Goal: Information Seeking & Learning: Learn about a topic

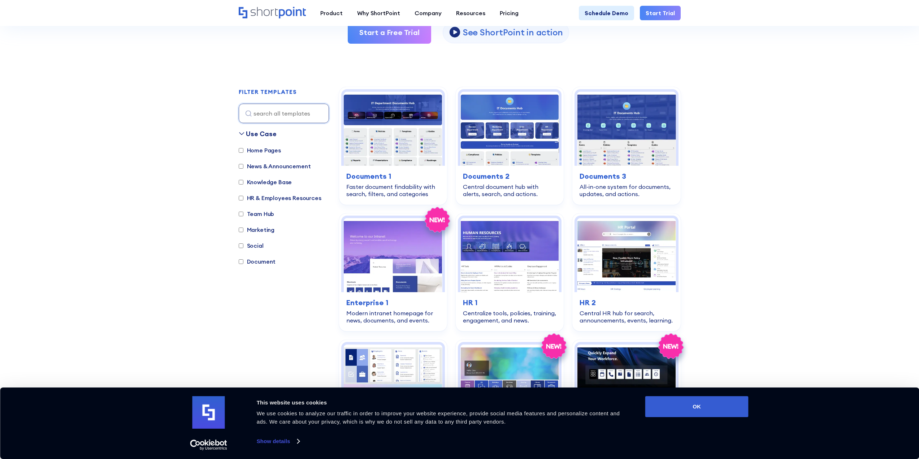
scroll to position [181, 0]
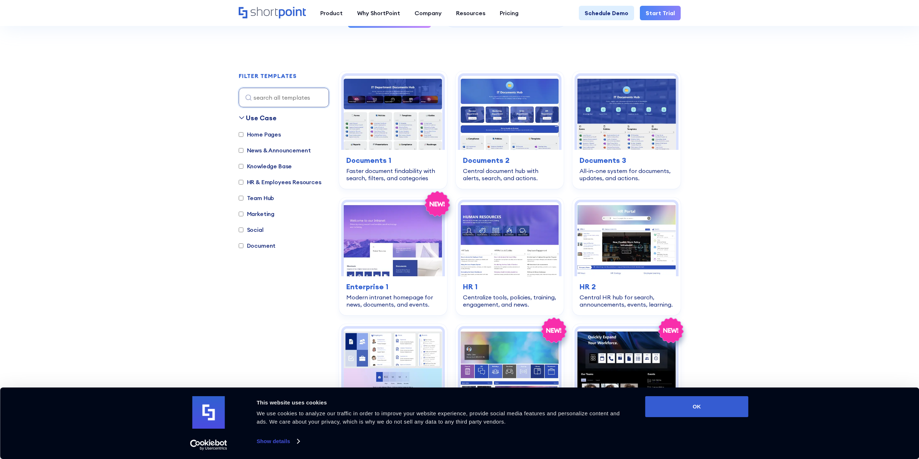
click at [267, 134] on label "Home Pages" at bounding box center [260, 134] width 42 height 9
click at [243, 134] on input "Home Pages" at bounding box center [241, 134] width 5 height 5
checkbox input "true"
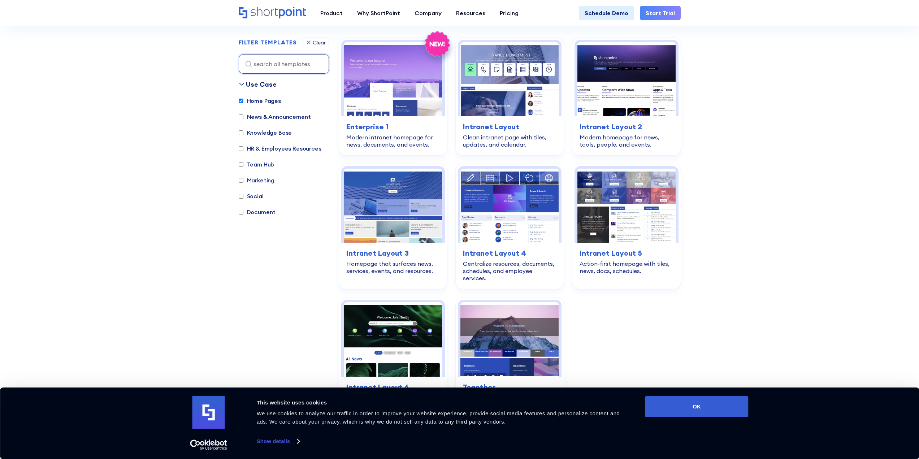
scroll to position [216, 0]
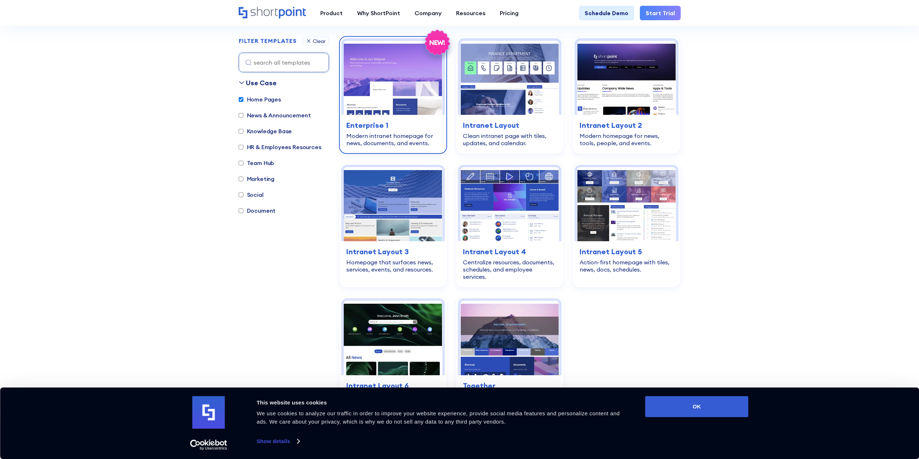
click at [399, 89] on img at bounding box center [393, 78] width 99 height 74
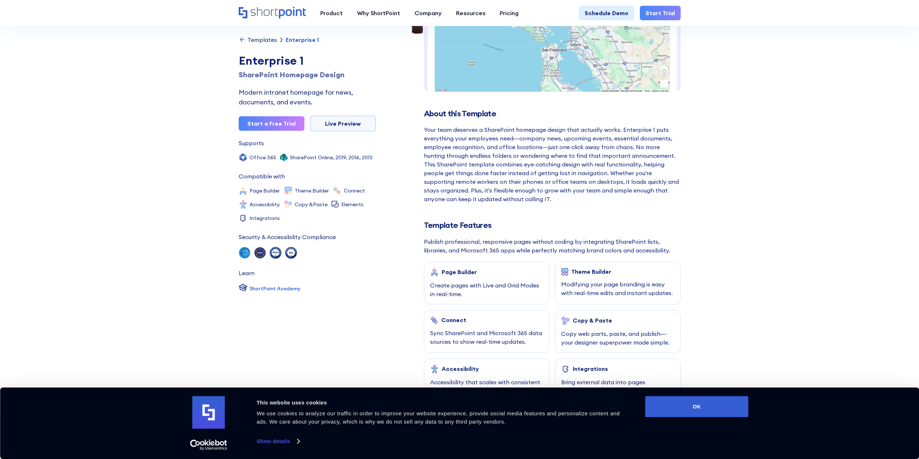
scroll to position [108, 0]
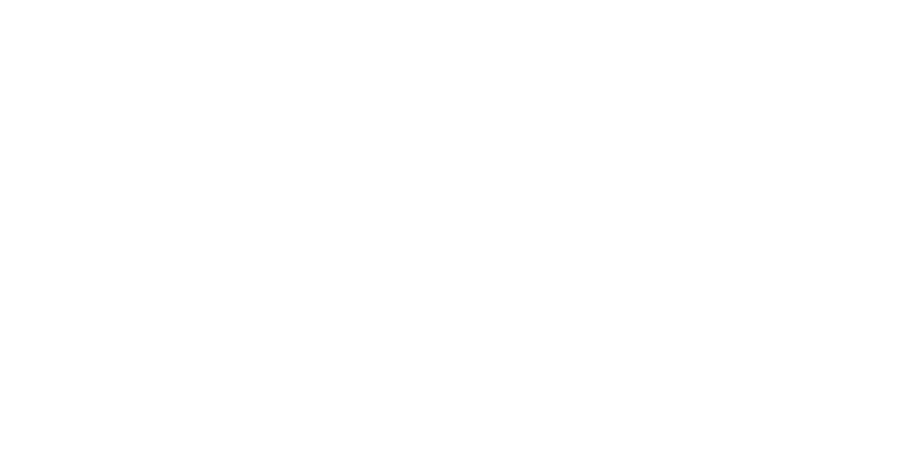
scroll to position [216, 0]
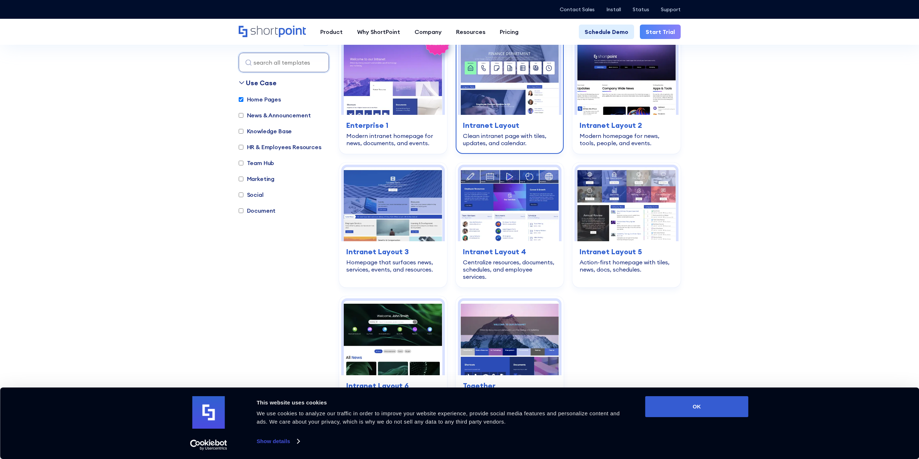
click at [523, 98] on img at bounding box center [510, 78] width 99 height 74
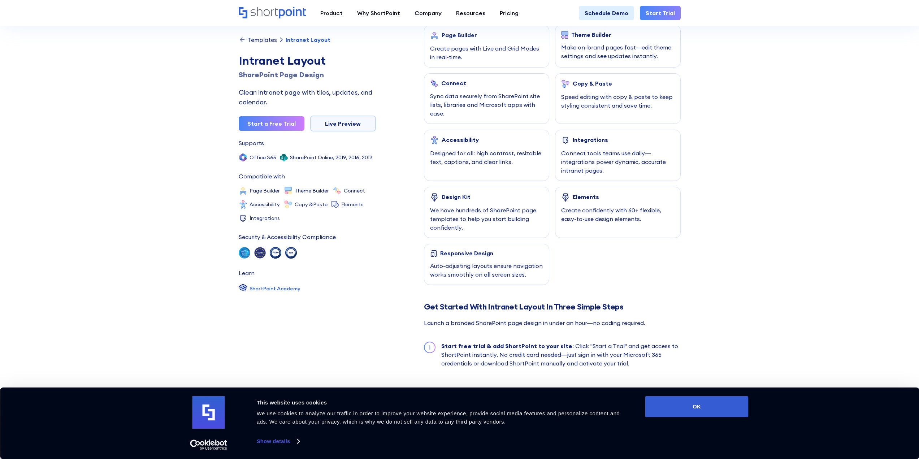
scroll to position [433, 0]
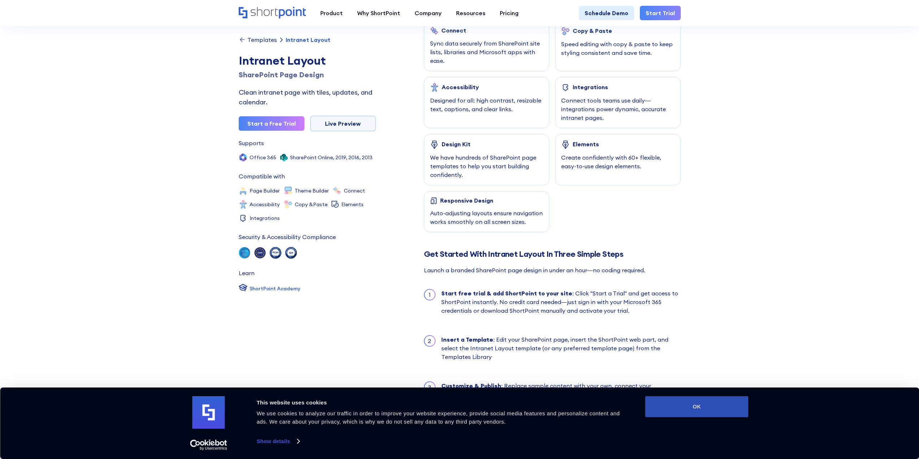
click at [704, 404] on button "OK" at bounding box center [696, 406] width 103 height 21
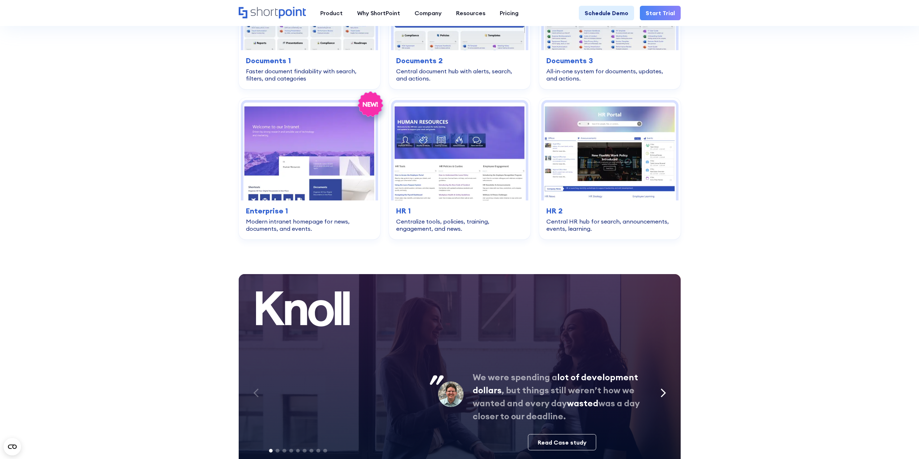
scroll to position [1481, 0]
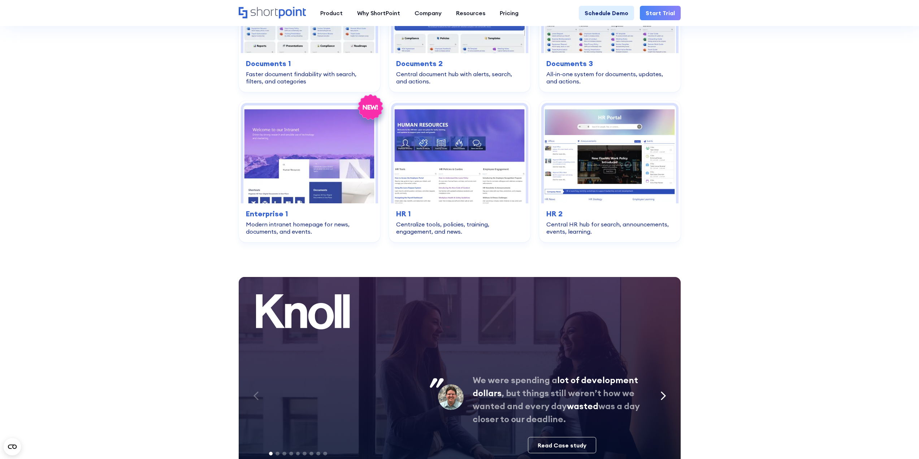
click at [661, 395] on icon "Next slide" at bounding box center [664, 395] width 6 height 9
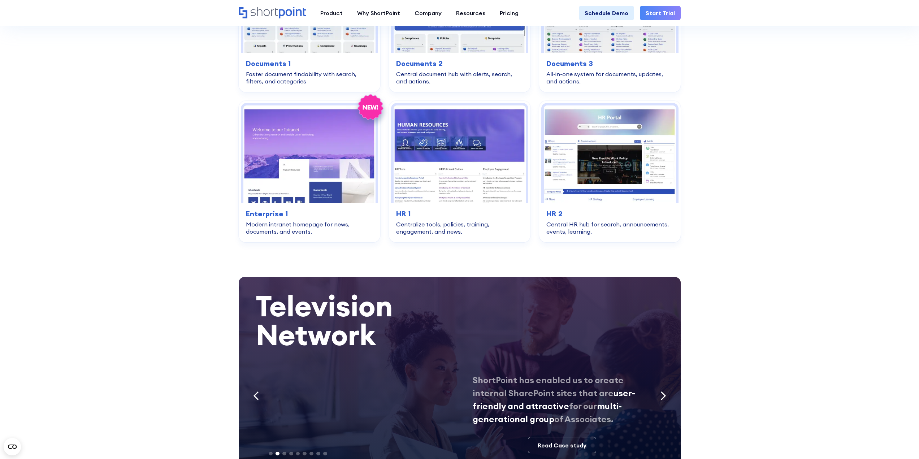
click at [661, 395] on icon "Next slide" at bounding box center [664, 395] width 6 height 9
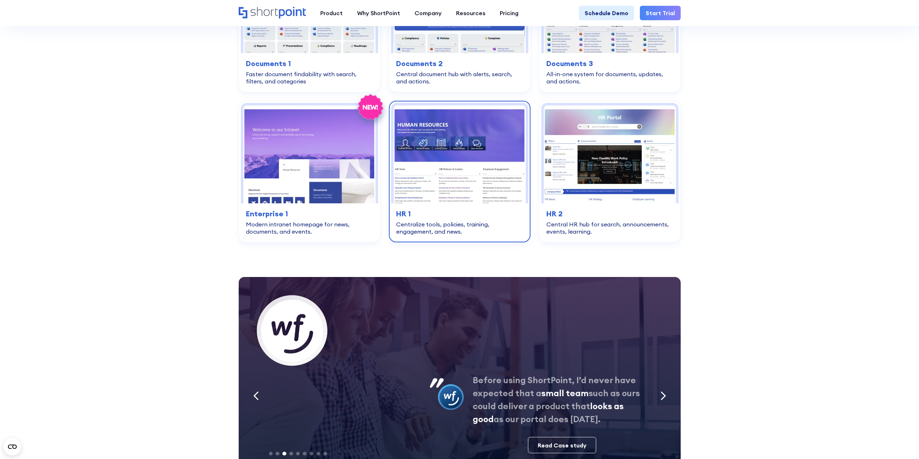
click at [464, 185] on img at bounding box center [460, 154] width 132 height 98
